Goal: Information Seeking & Learning: Learn about a topic

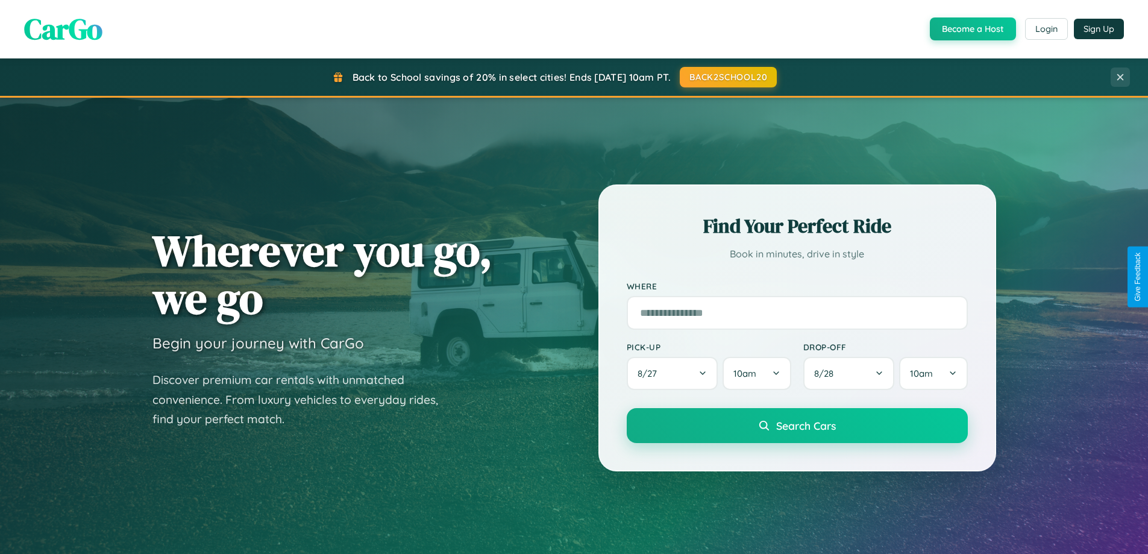
scroll to position [2318, 0]
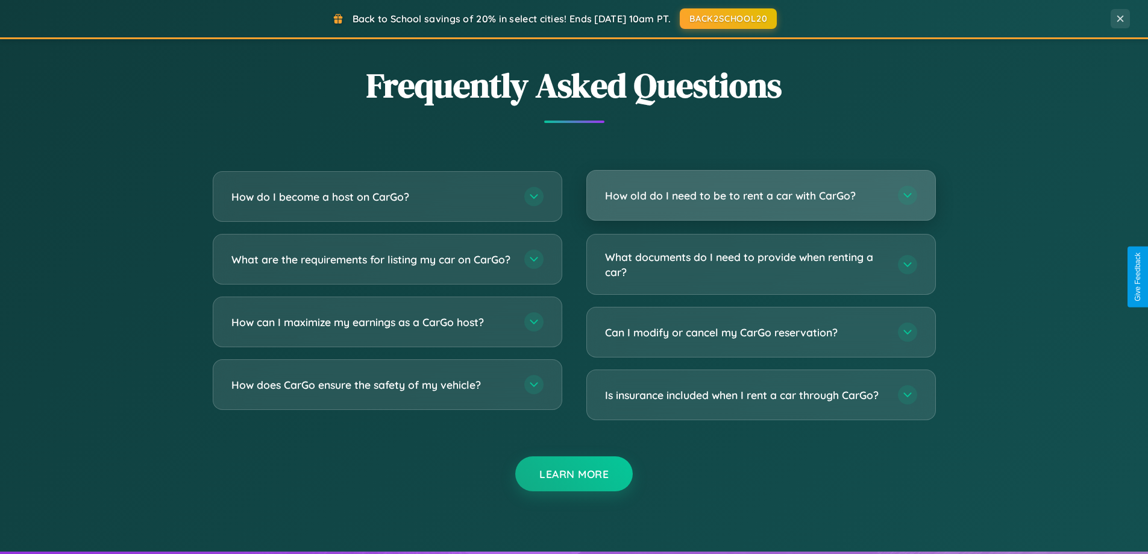
click at [760, 195] on h3 "How old do I need to be to rent a car with CarGo?" at bounding box center [745, 195] width 281 height 15
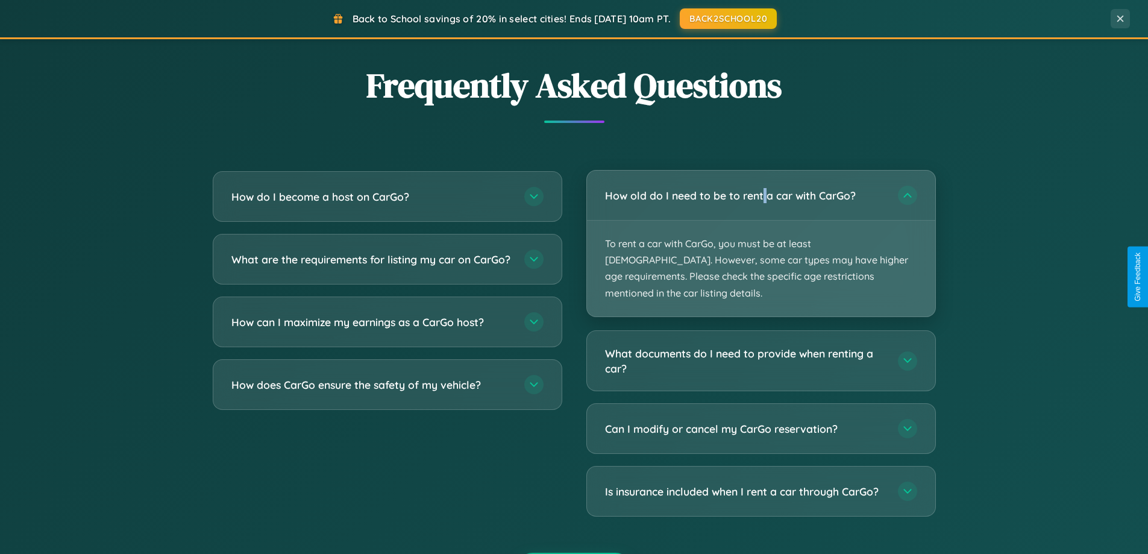
click at [760, 235] on p "To rent a car with CarGo, you must be at least [DEMOGRAPHIC_DATA]. However, som…" at bounding box center [761, 269] width 348 height 96
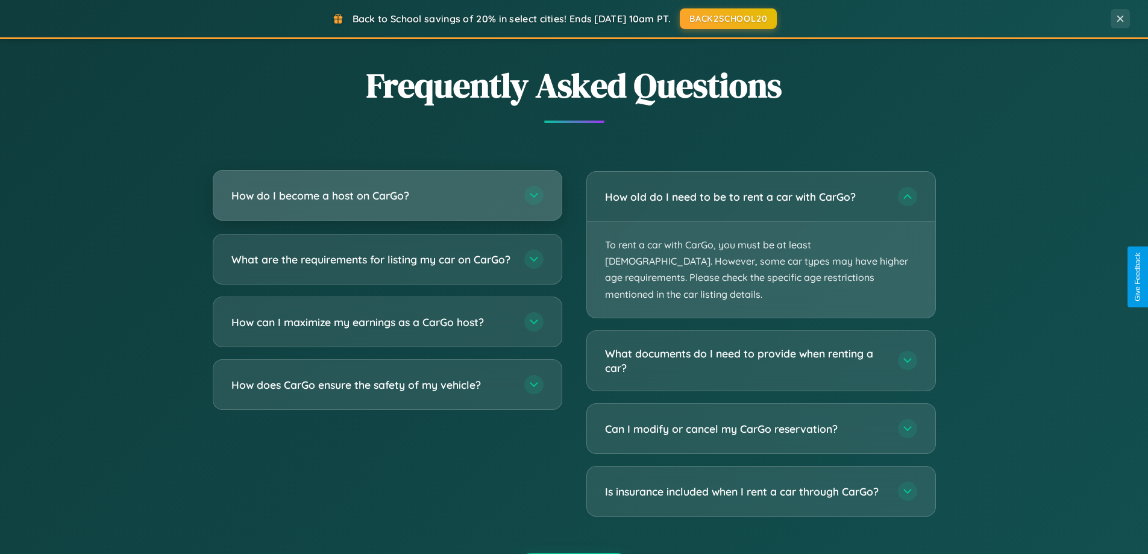
click at [387, 196] on h3 "How do I become a host on CarGo?" at bounding box center [371, 195] width 281 height 15
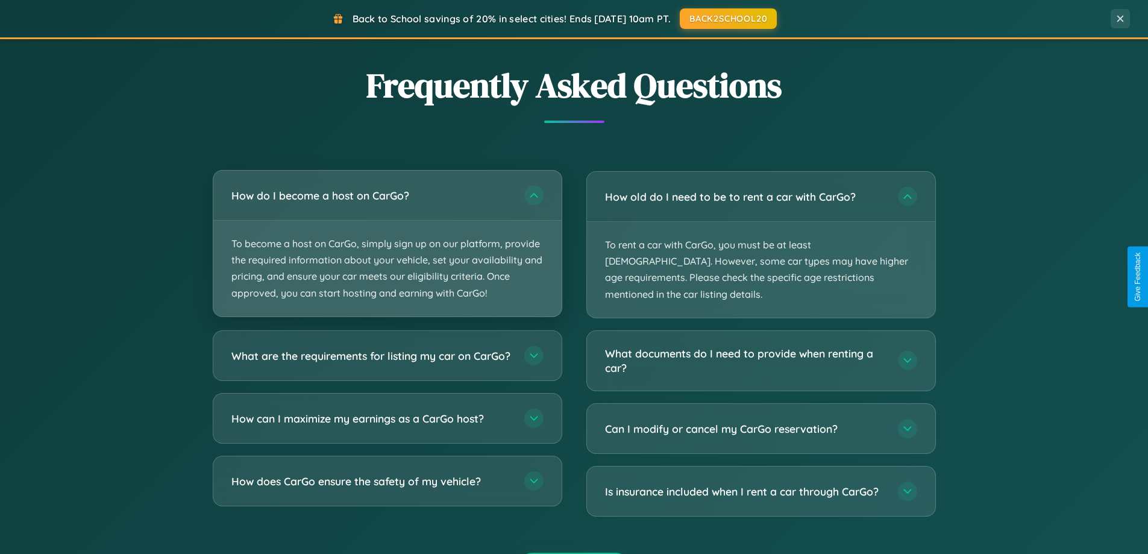
click at [387, 243] on p "To become a host on CarGo, simply sign up on our platform, provide the required…" at bounding box center [387, 269] width 348 height 96
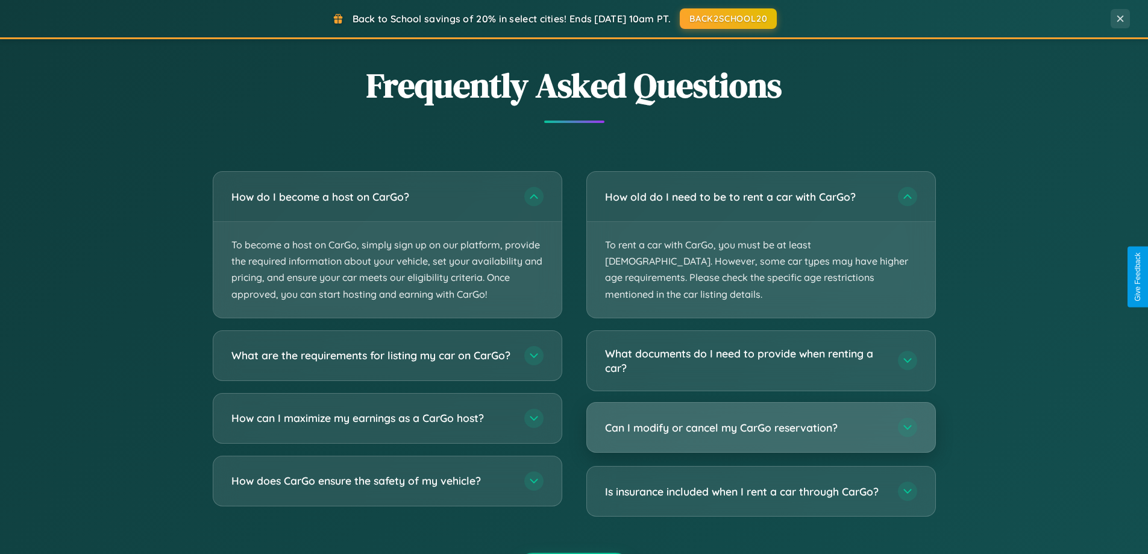
click at [760, 420] on h3 "Can I modify or cancel my CarGo reservation?" at bounding box center [745, 427] width 281 height 15
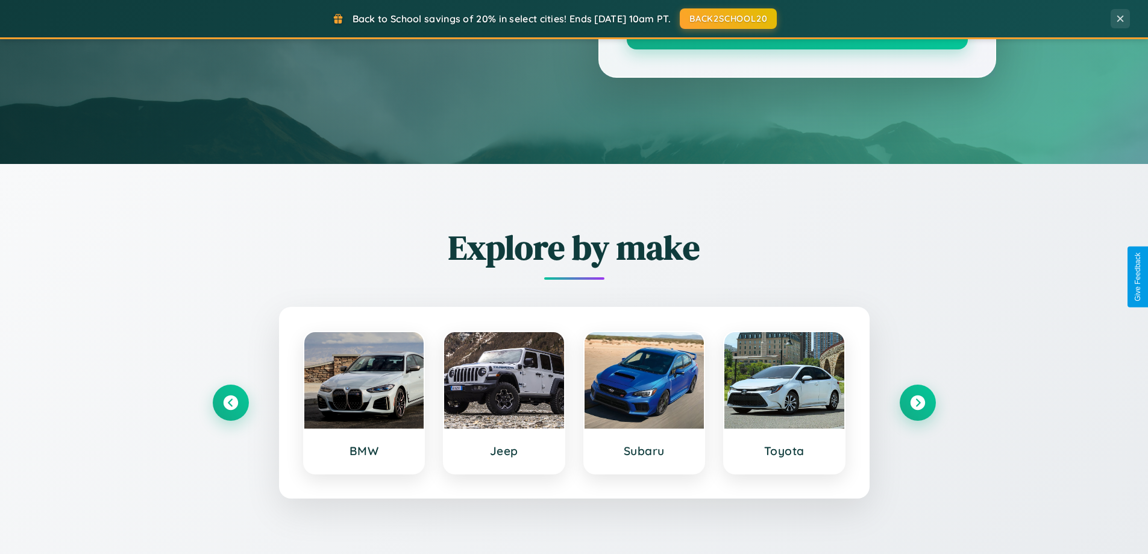
scroll to position [0, 0]
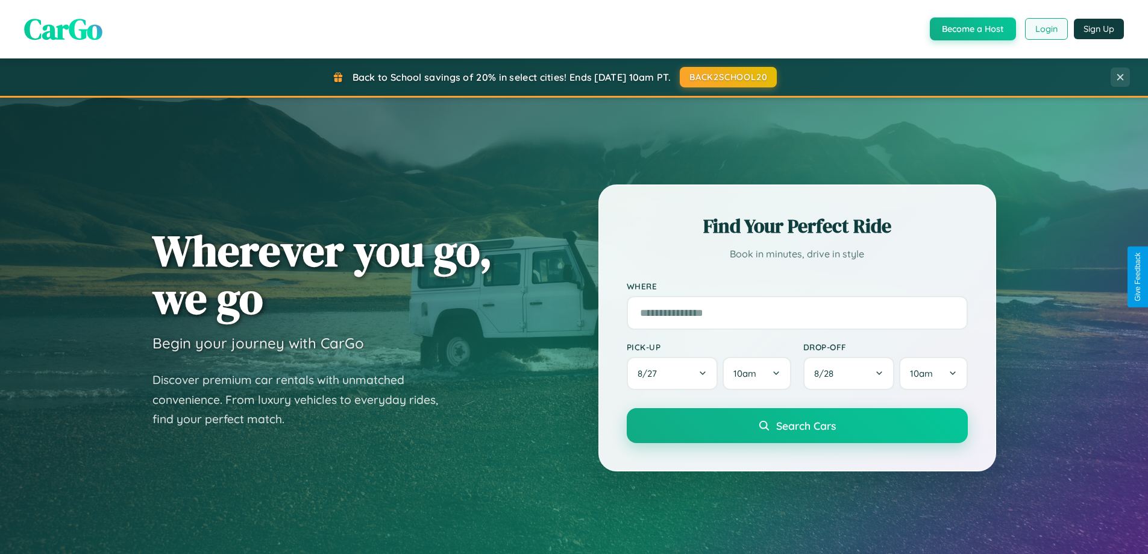
click at [1045, 29] on button "Login" at bounding box center [1046, 29] width 43 height 22
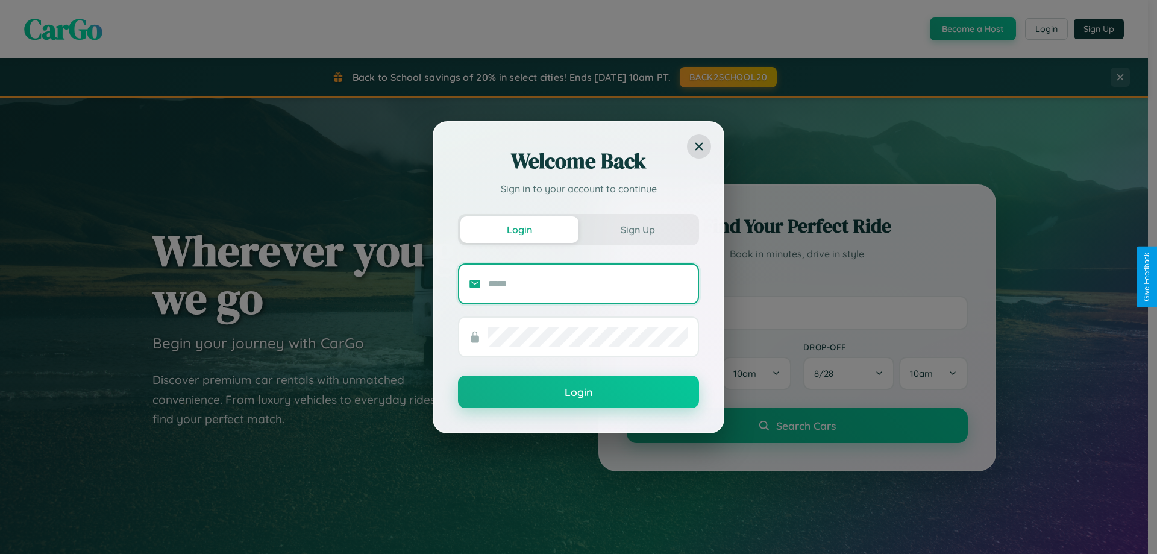
click at [588, 283] on input "text" at bounding box center [588, 283] width 200 height 19
type input "**********"
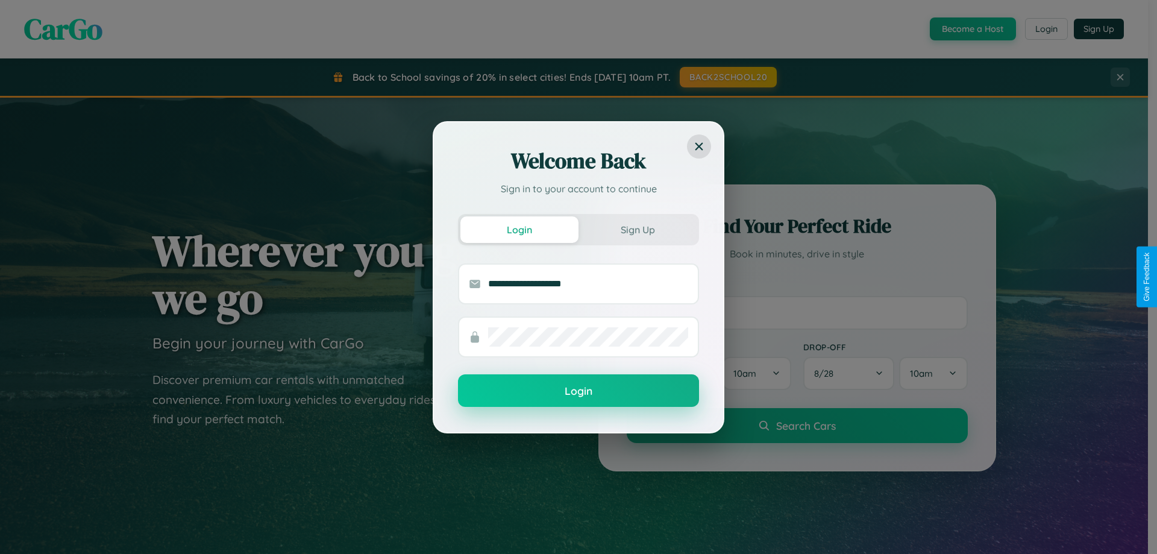
click at [578, 391] on button "Login" at bounding box center [578, 390] width 241 height 33
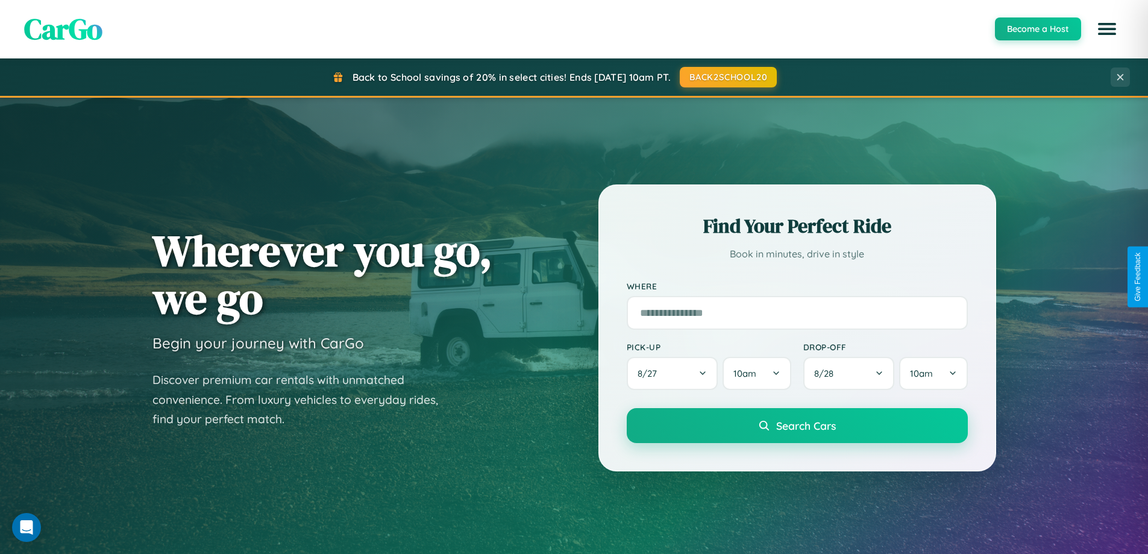
scroll to position [1936, 0]
